Goal: Task Accomplishment & Management: Use online tool/utility

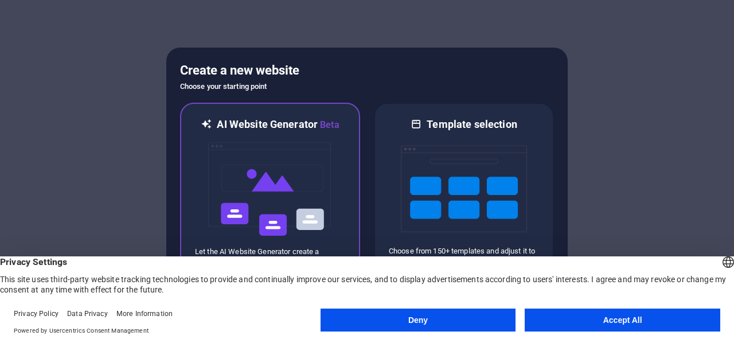
click at [312, 180] on img at bounding box center [270, 189] width 126 height 115
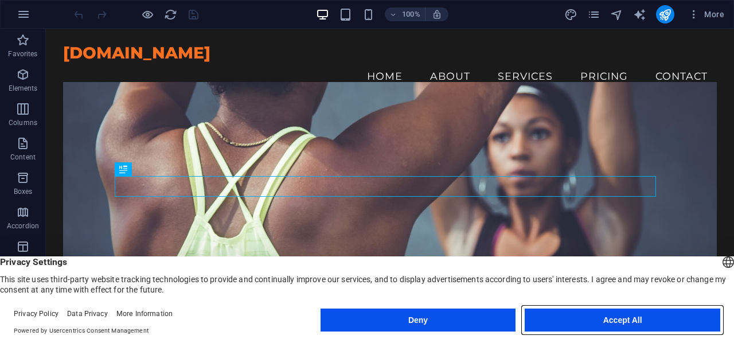
click at [582, 324] on button "Accept All" at bounding box center [623, 320] width 196 height 23
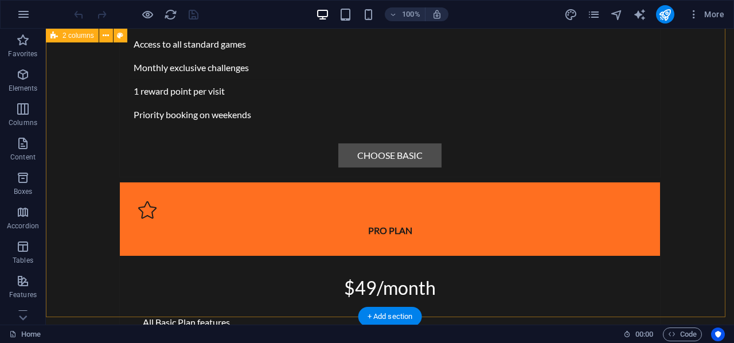
scroll to position [3294, 0]
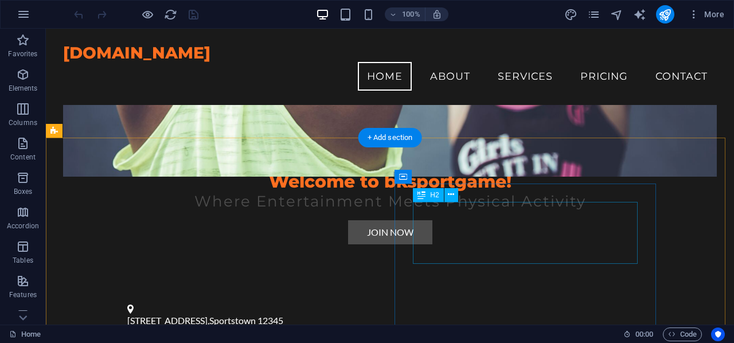
scroll to position [0, 0]
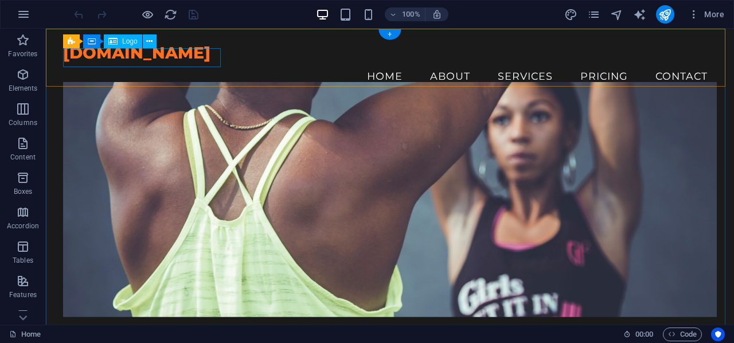
click at [214, 58] on div "[DOMAIN_NAME]" at bounding box center [390, 53] width 654 height 18
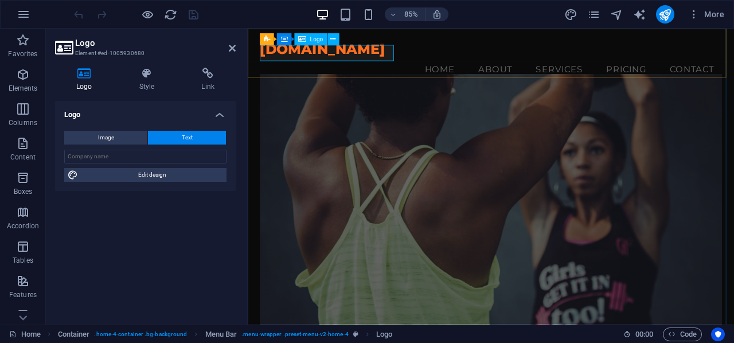
click at [419, 57] on div "bksportgame.com Menu Home About Services Pricing Contact" at bounding box center [534, 67] width 573 height 76
click at [413, 57] on div "[DOMAIN_NAME]" at bounding box center [534, 53] width 544 height 18
click at [390, 56] on div "[DOMAIN_NAME]" at bounding box center [534, 53] width 544 height 18
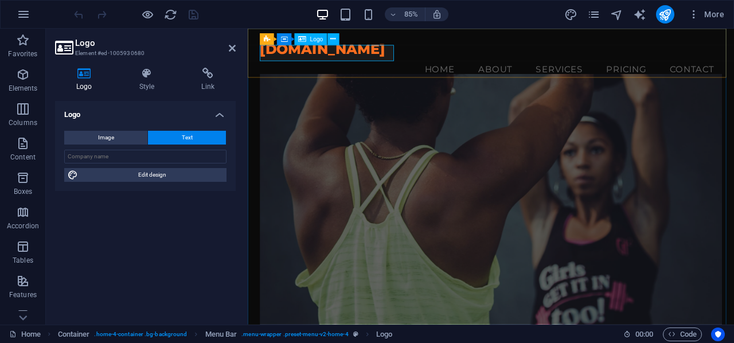
click at [390, 56] on div "[DOMAIN_NAME]" at bounding box center [534, 53] width 544 height 18
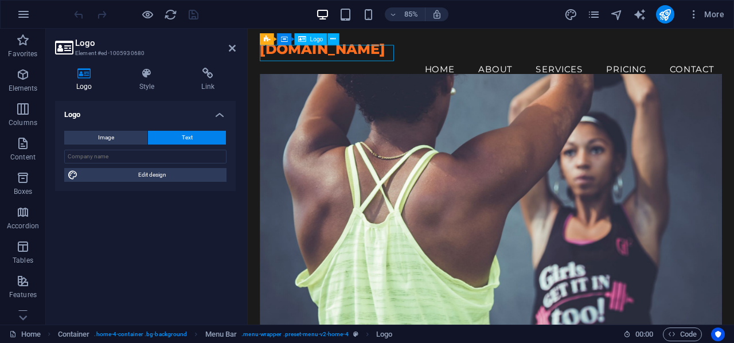
drag, startPoint x: 387, startPoint y: 55, endPoint x: 407, endPoint y: 59, distance: 19.8
click at [407, 59] on div "[DOMAIN_NAME]" at bounding box center [534, 53] width 544 height 18
click at [383, 61] on div "[DOMAIN_NAME]" at bounding box center [534, 53] width 544 height 18
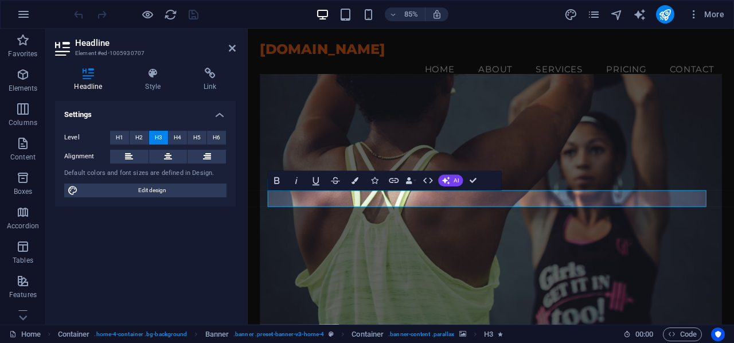
click at [264, 12] on div "85% More" at bounding box center [400, 14] width 657 height 18
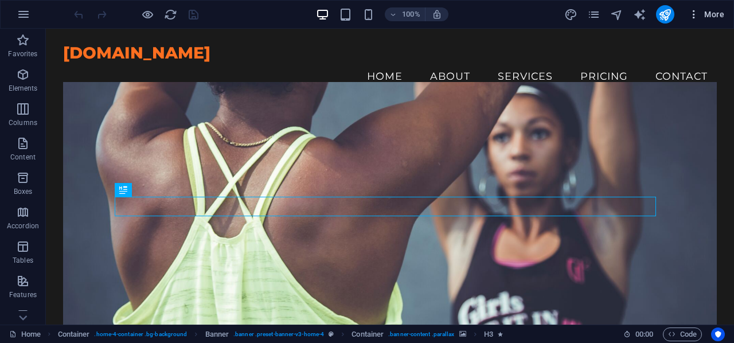
click at [723, 15] on span "More" at bounding box center [706, 14] width 36 height 11
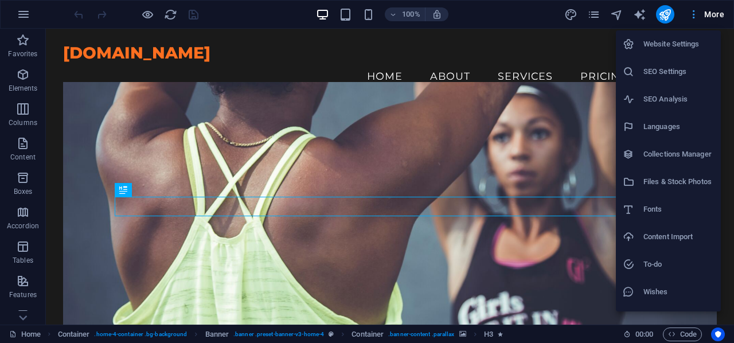
click at [723, 15] on div at bounding box center [367, 171] width 734 height 343
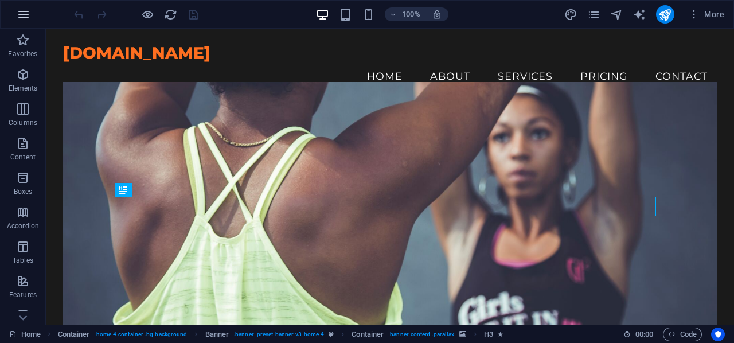
click at [29, 12] on icon "button" at bounding box center [24, 14] width 14 height 14
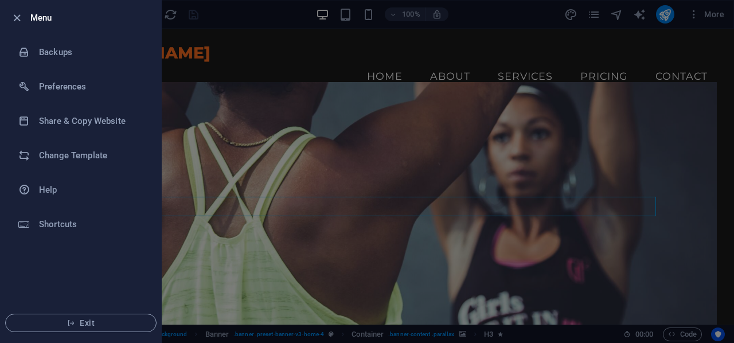
click at [285, 8] on div at bounding box center [367, 171] width 734 height 343
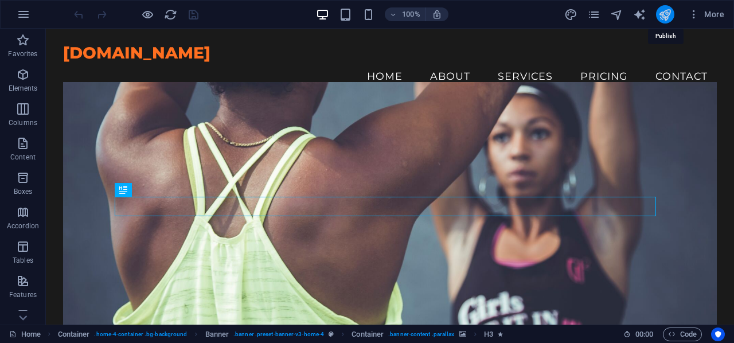
click at [668, 13] on icon "publish" at bounding box center [665, 14] width 13 height 13
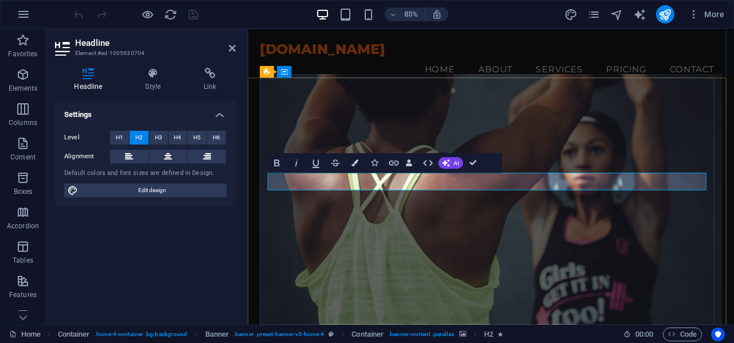
drag, startPoint x: 519, startPoint y: 209, endPoint x: 399, endPoint y: 203, distance: 120.0
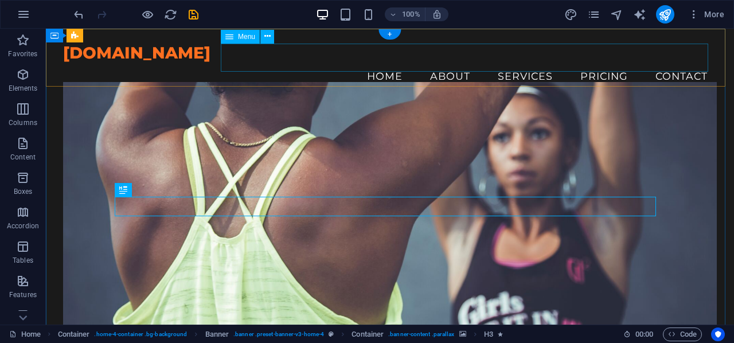
click at [380, 62] on nav "Home About Services Pricing Contact" at bounding box center [390, 76] width 654 height 29
select select
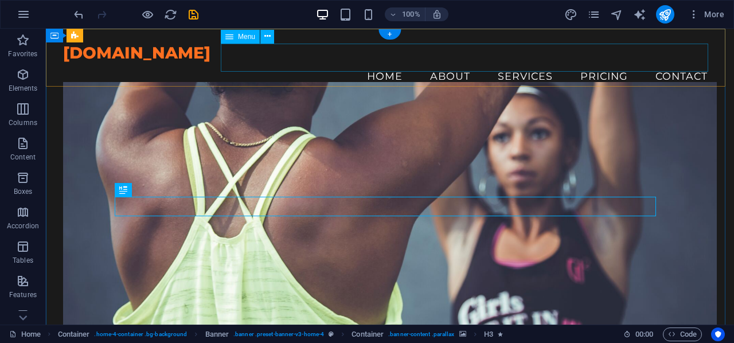
select select
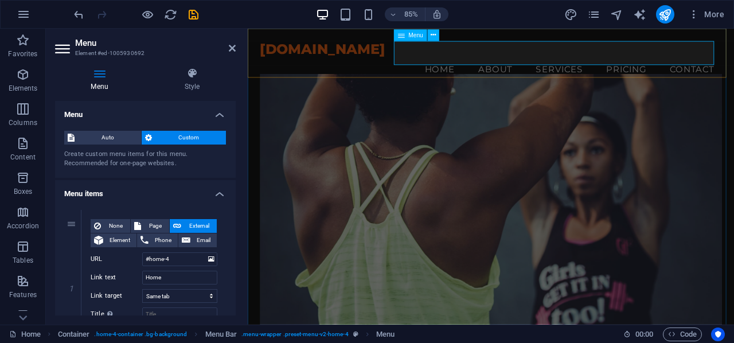
click at [466, 62] on nav "Home About Services Pricing Contact" at bounding box center [534, 76] width 544 height 29
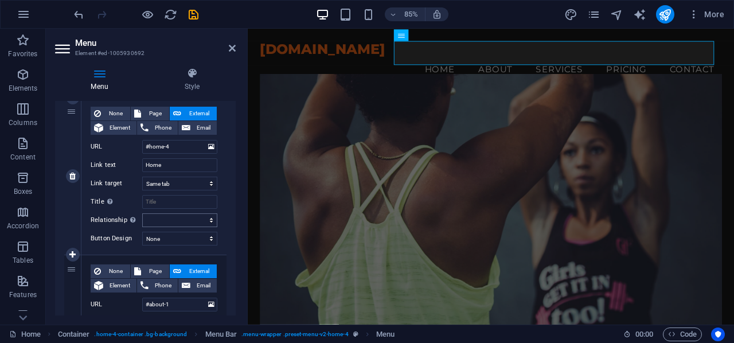
scroll to position [115, 0]
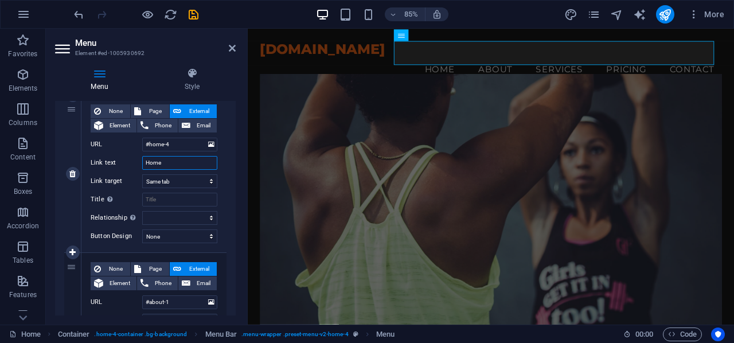
click at [177, 159] on input "Home" at bounding box center [179, 163] width 75 height 14
drag, startPoint x: 178, startPoint y: 161, endPoint x: 137, endPoint y: 161, distance: 41.3
click at [137, 161] on div "Link text Home" at bounding box center [154, 163] width 127 height 14
type input "Trang"
select select
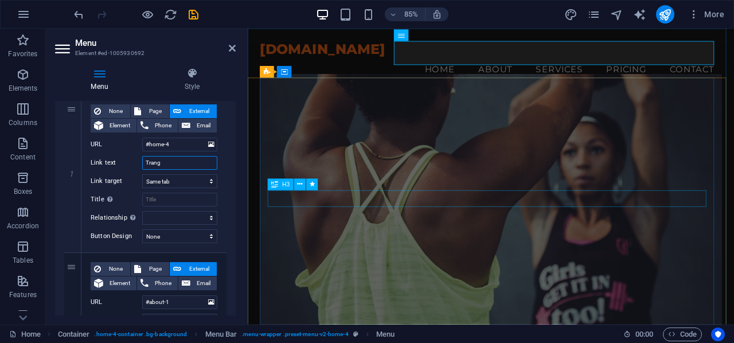
select select
type input "Trang chủ"
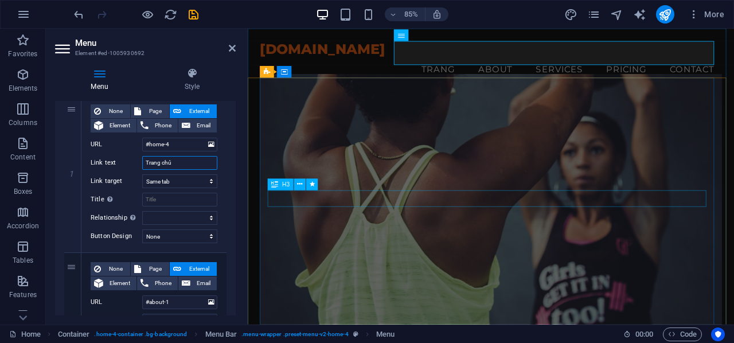
select select
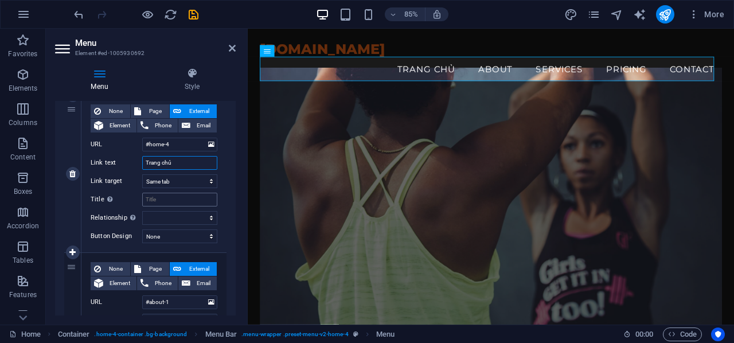
scroll to position [172, 0]
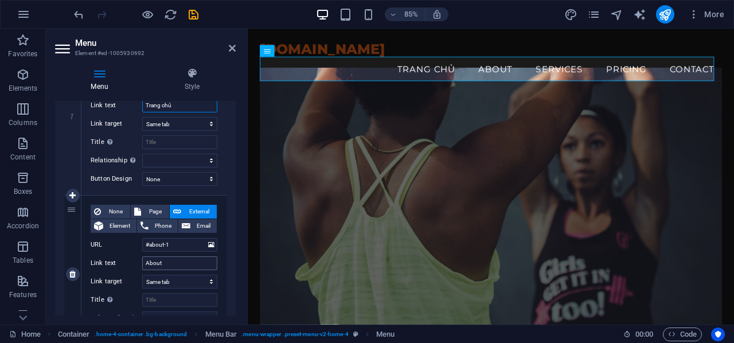
type input "Trang chủ"
drag, startPoint x: 166, startPoint y: 262, endPoint x: 128, endPoint y: 262, distance: 38.4
click at [129, 263] on div "Link text About" at bounding box center [154, 263] width 127 height 14
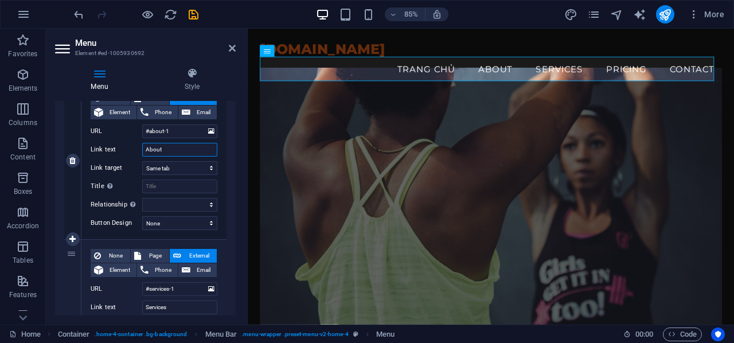
scroll to position [287, 0]
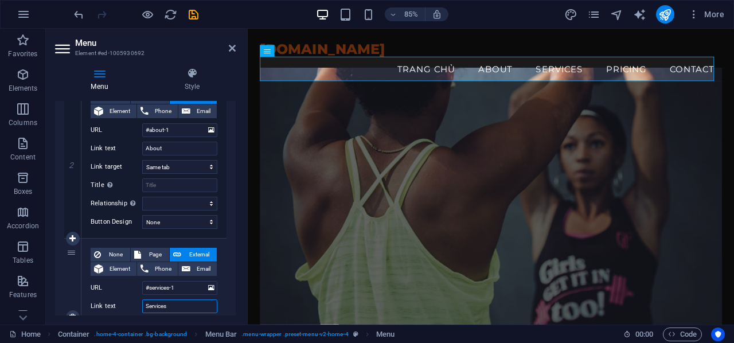
drag, startPoint x: 176, startPoint y: 302, endPoint x: 132, endPoint y: 301, distance: 43.6
click at [132, 301] on div "Link text Services" at bounding box center [154, 306] width 127 height 14
type input "Dịch"
select select
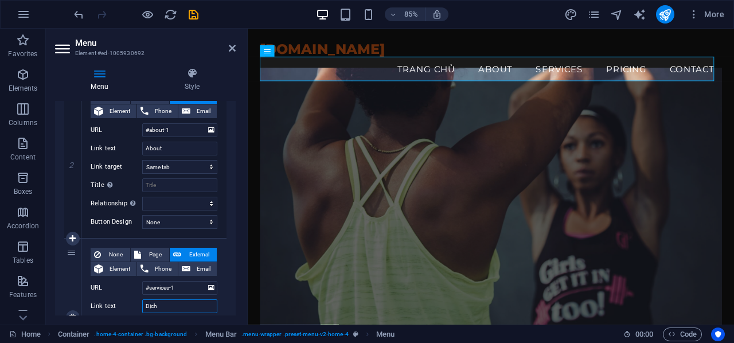
select select
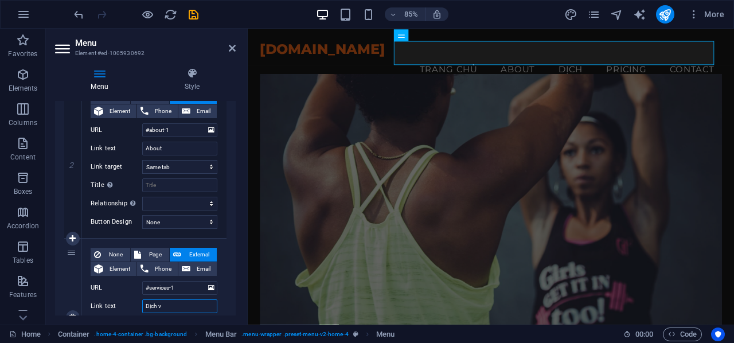
type input "Dịch vụ"
select select
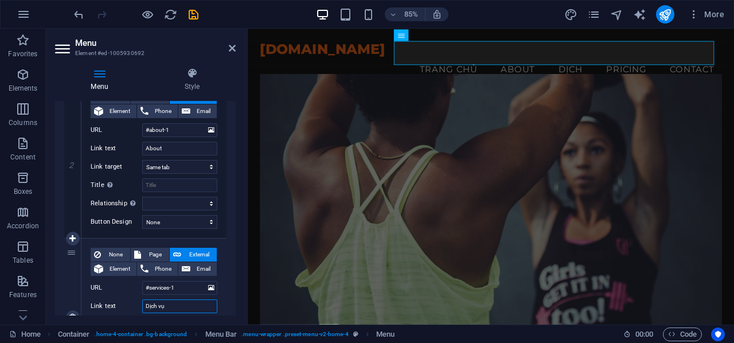
select select
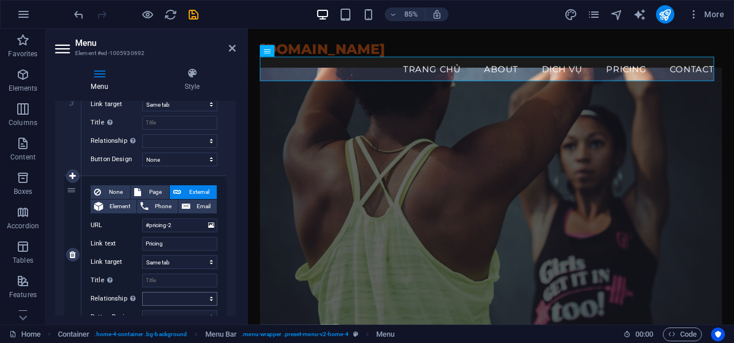
scroll to position [516, 0]
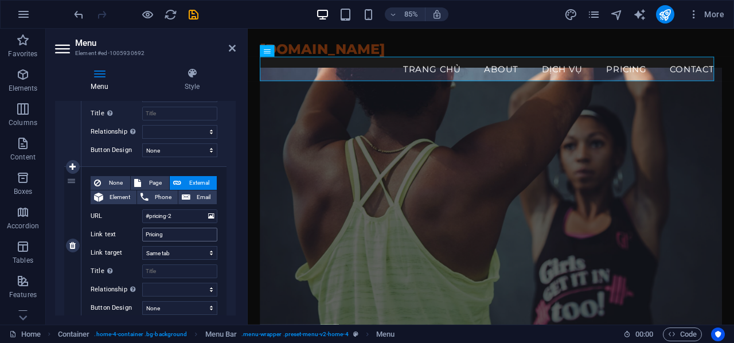
type input "Dịch vụ"
drag, startPoint x: 182, startPoint y: 234, endPoint x: 114, endPoint y: 233, distance: 67.7
click at [114, 233] on div "Link text Pricing" at bounding box center [154, 235] width 127 height 14
type input "Giá"
select select
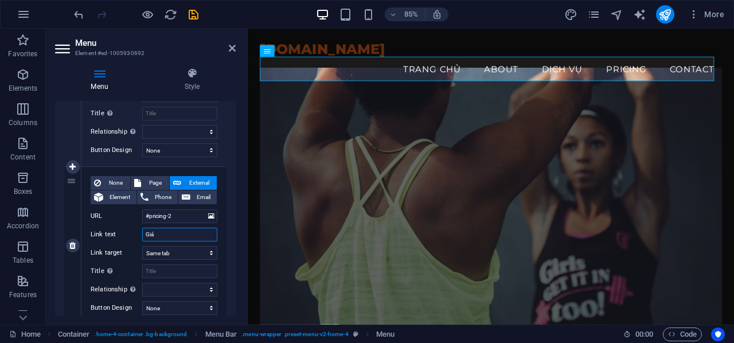
select select
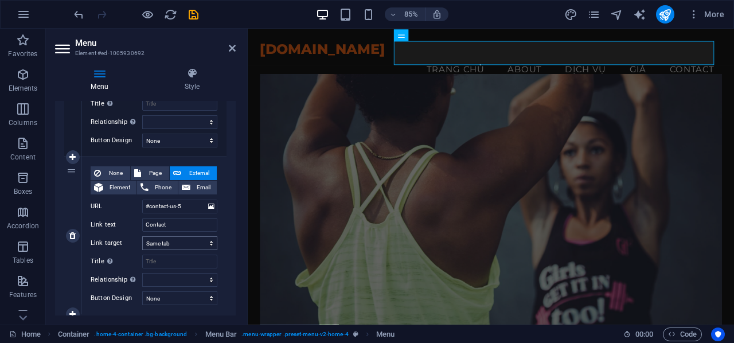
scroll to position [688, 0]
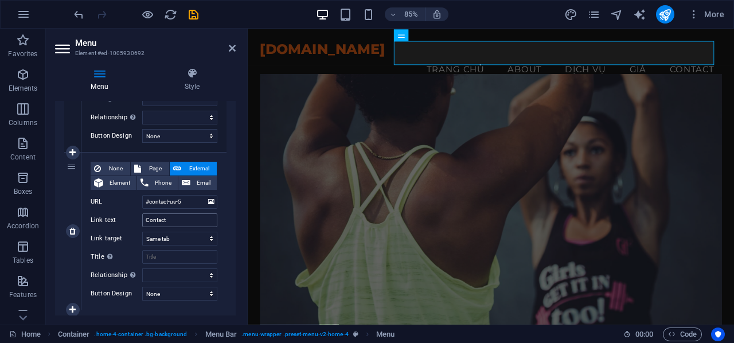
type input "Giá"
drag, startPoint x: 176, startPoint y: 217, endPoint x: 86, endPoint y: 223, distance: 90.2
click at [87, 222] on div "None Page External Element Phone Email Page Home Subpage Legal Notice Privacy E…" at bounding box center [153, 231] width 145 height 157
type input "iên"
select select
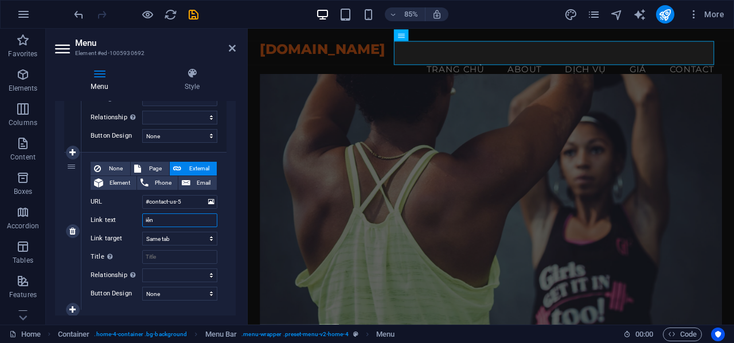
select select
type input "i"
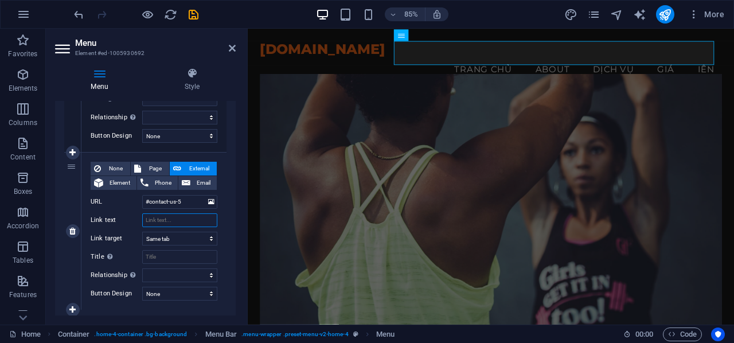
select select
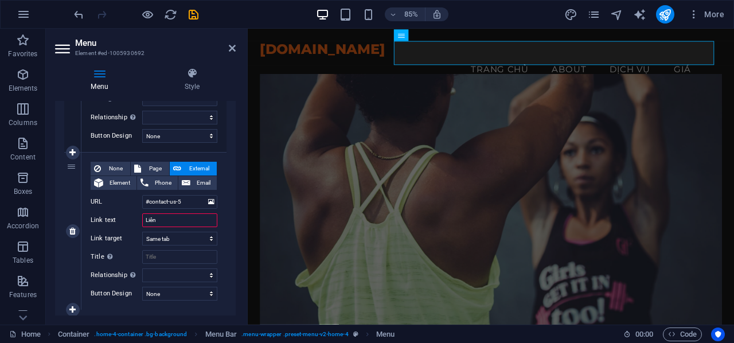
type input "Liên H"
select select
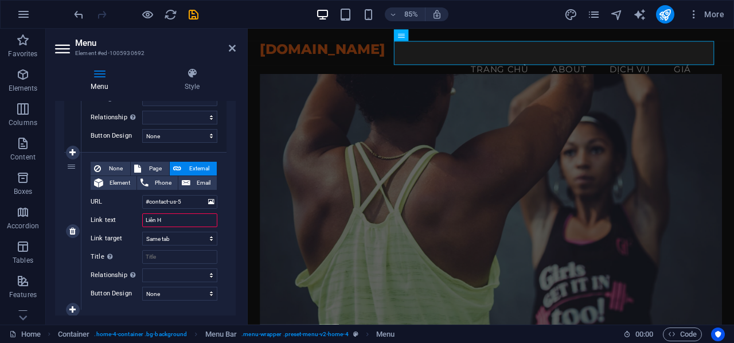
select select
type input "Liên hệ"
select select
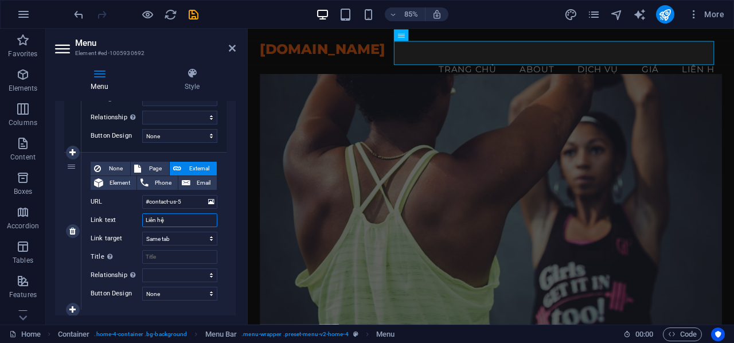
select select
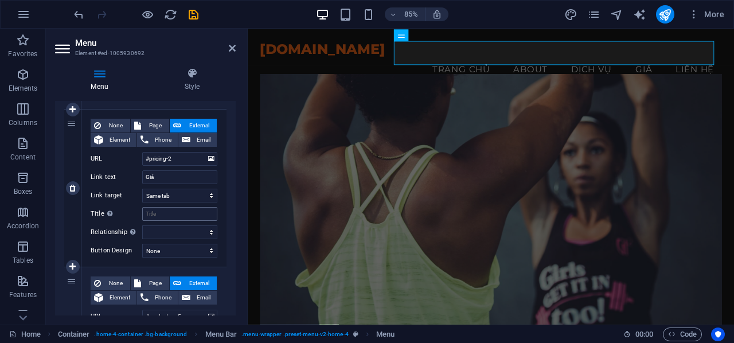
scroll to position [574, 0]
type input "Liên hệ"
click at [164, 178] on input "Giá" at bounding box center [179, 177] width 75 height 14
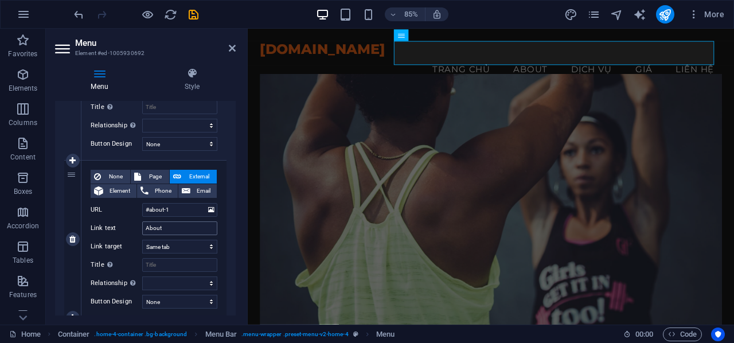
scroll to position [197, 0]
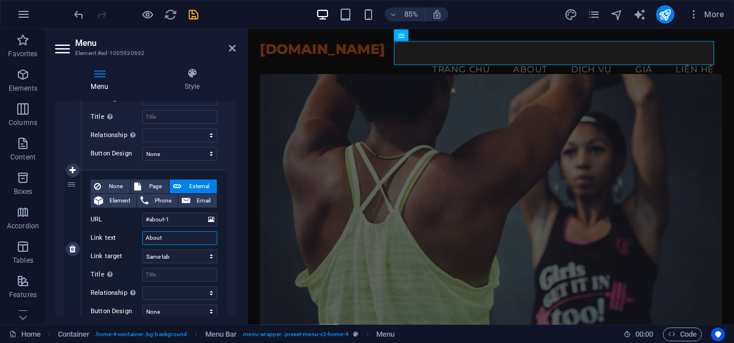
click at [177, 239] on input "About" at bounding box center [179, 238] width 75 height 14
drag, startPoint x: 181, startPoint y: 238, endPoint x: 127, endPoint y: 236, distance: 53.4
click at [130, 236] on div "Link text About" at bounding box center [154, 238] width 127 height 14
type input "Về"
select select
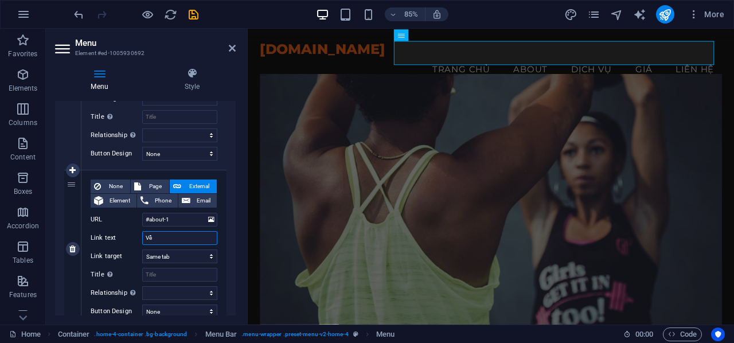
type input "Về"
select select
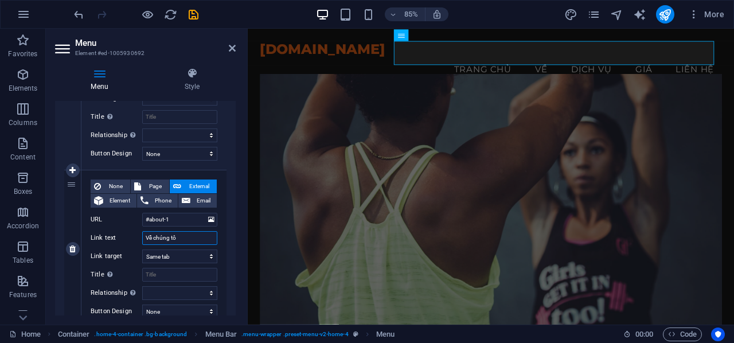
type input "Về chúng tôi"
select select
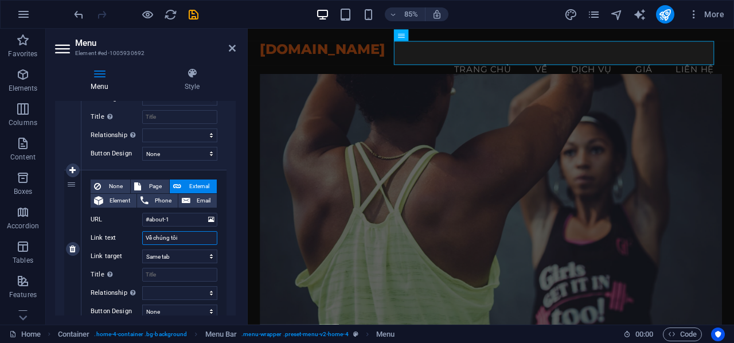
select select
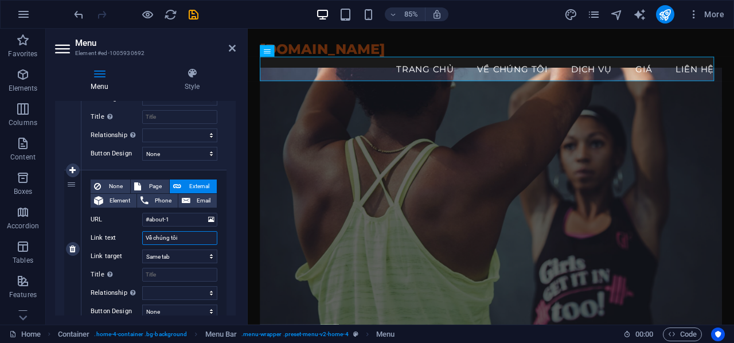
drag, startPoint x: 189, startPoint y: 236, endPoint x: 106, endPoint y: 242, distance: 84.0
click at [115, 240] on div "Link text Về chúng tôi" at bounding box center [154, 238] width 127 height 14
type input "t"
select select
type input "T"
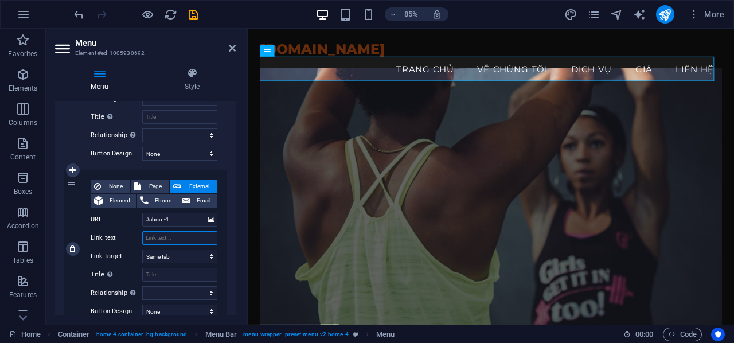
select select
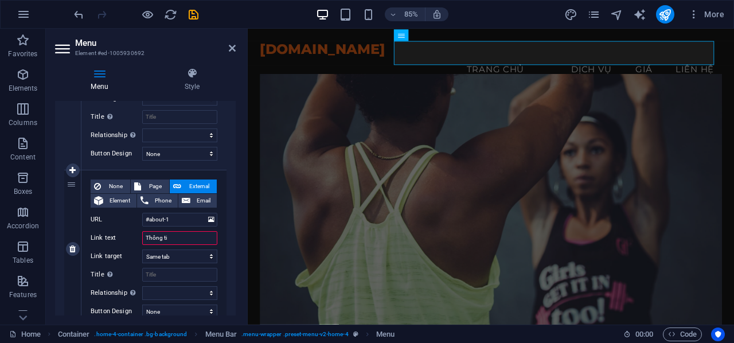
type input "Thông tin"
select select
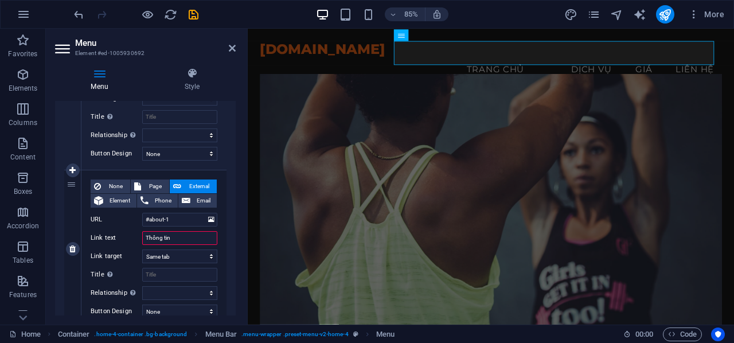
select select
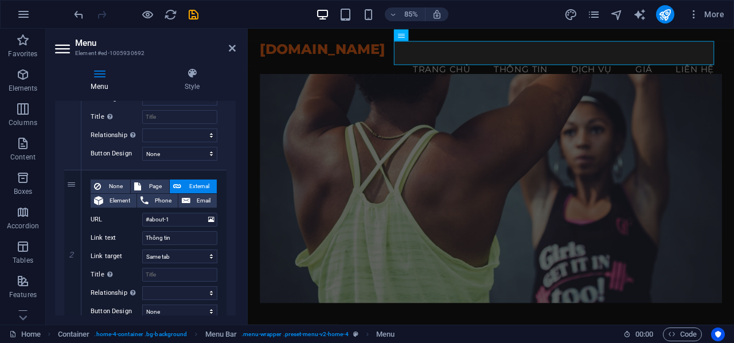
checkbox input "false"
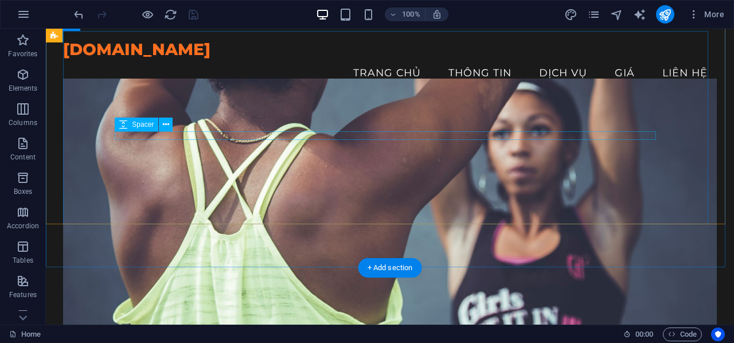
scroll to position [0, 0]
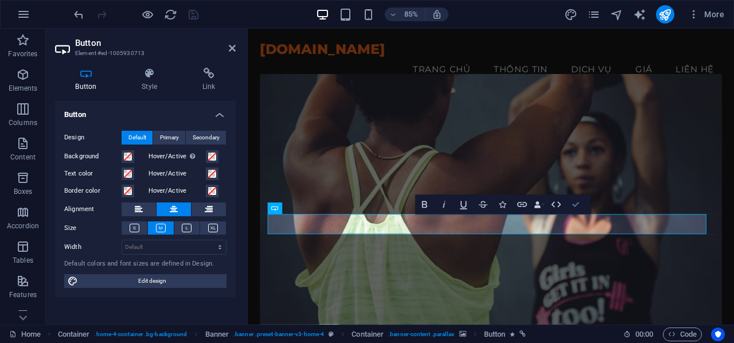
drag, startPoint x: 579, startPoint y: 205, endPoint x: 532, endPoint y: 200, distance: 47.9
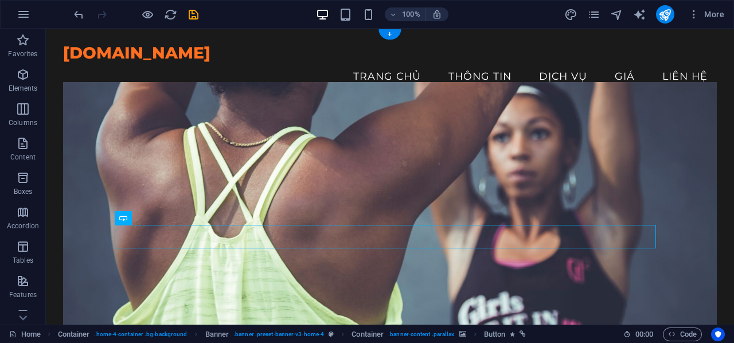
checkbox input "false"
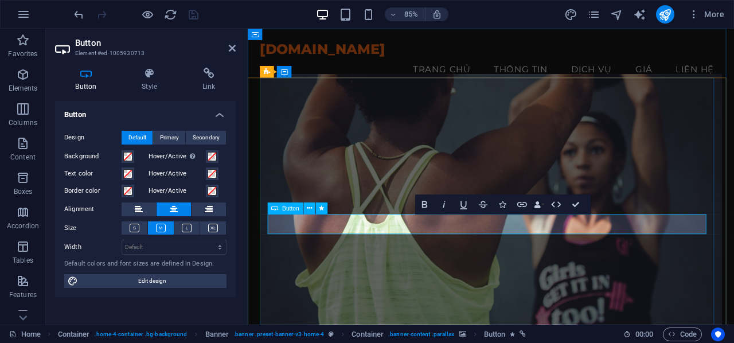
drag, startPoint x: 524, startPoint y: 259, endPoint x: 465, endPoint y: 261, distance: 59.1
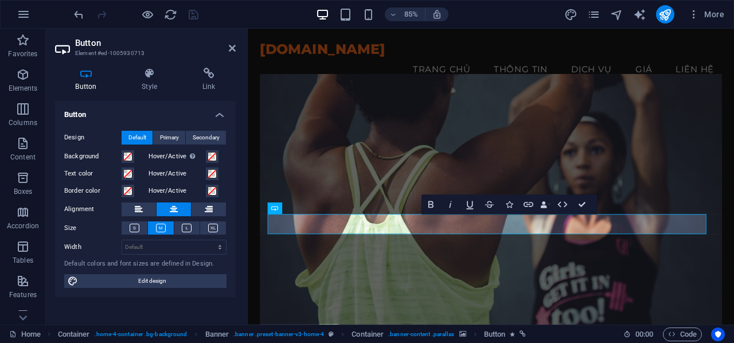
click at [569, 330] on figure at bounding box center [534, 240] width 544 height 317
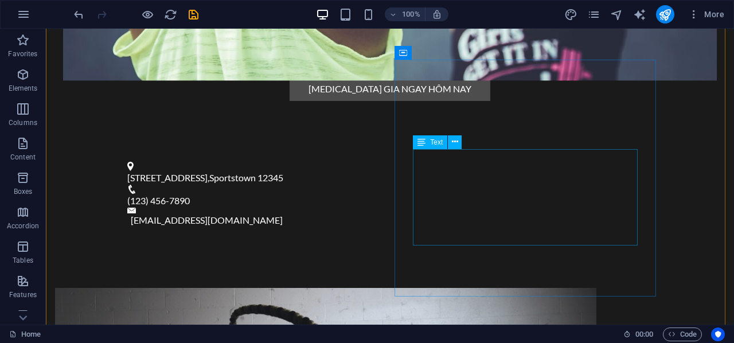
scroll to position [402, 0]
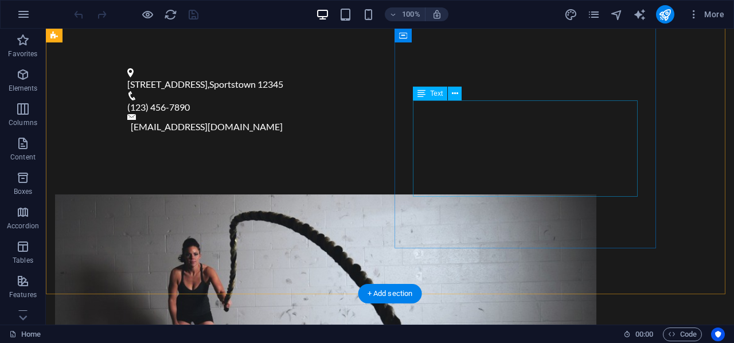
scroll to position [631, 0]
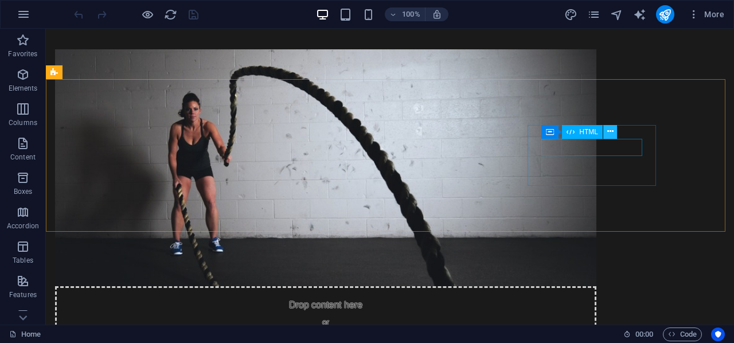
click at [610, 132] on icon at bounding box center [611, 132] width 6 height 12
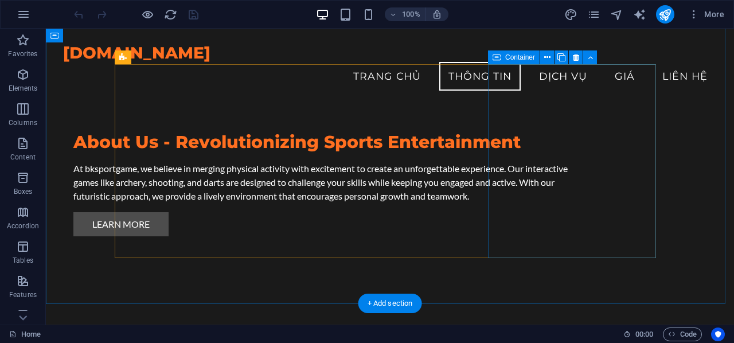
scroll to position [803, 0]
